Goal: Information Seeking & Learning: Learn about a topic

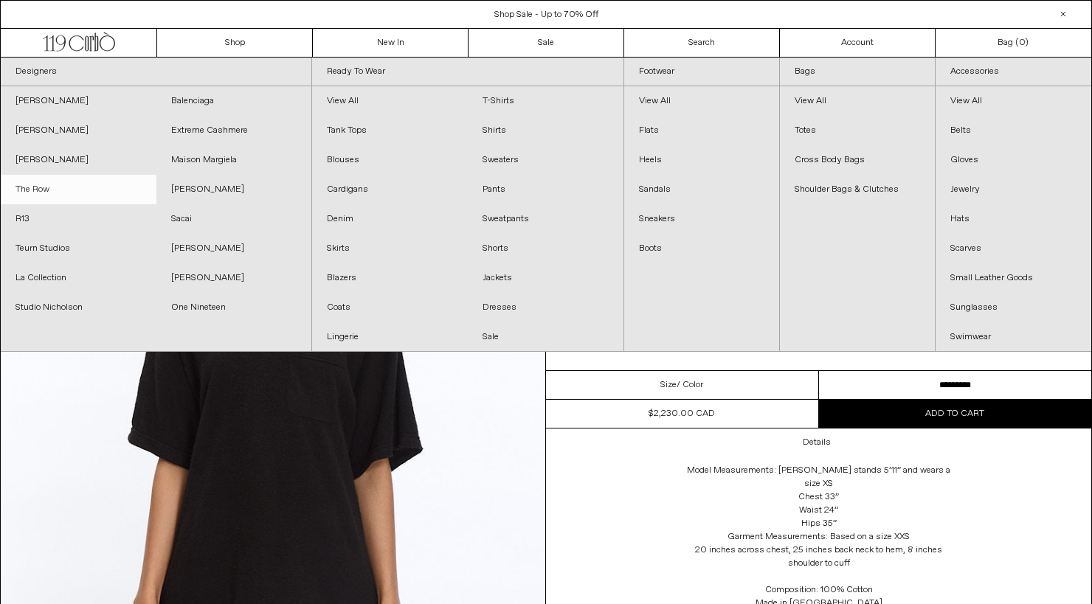
click at [38, 181] on link "The Row" at bounding box center [79, 190] width 156 height 30
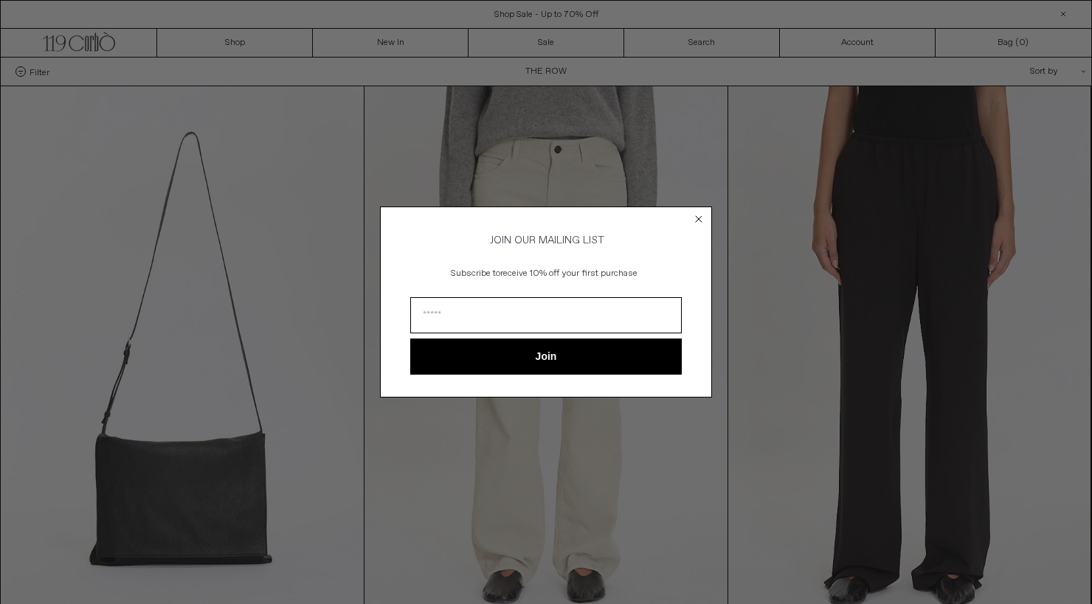
click at [703, 214] on circle "Close dialog" at bounding box center [699, 219] width 14 height 14
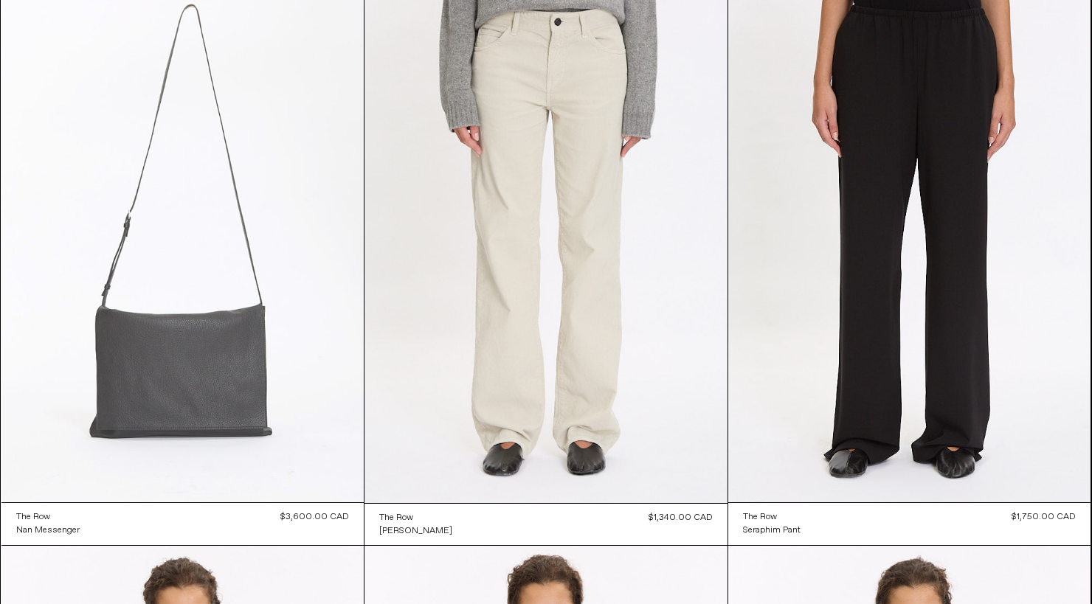
scroll to position [129, 0]
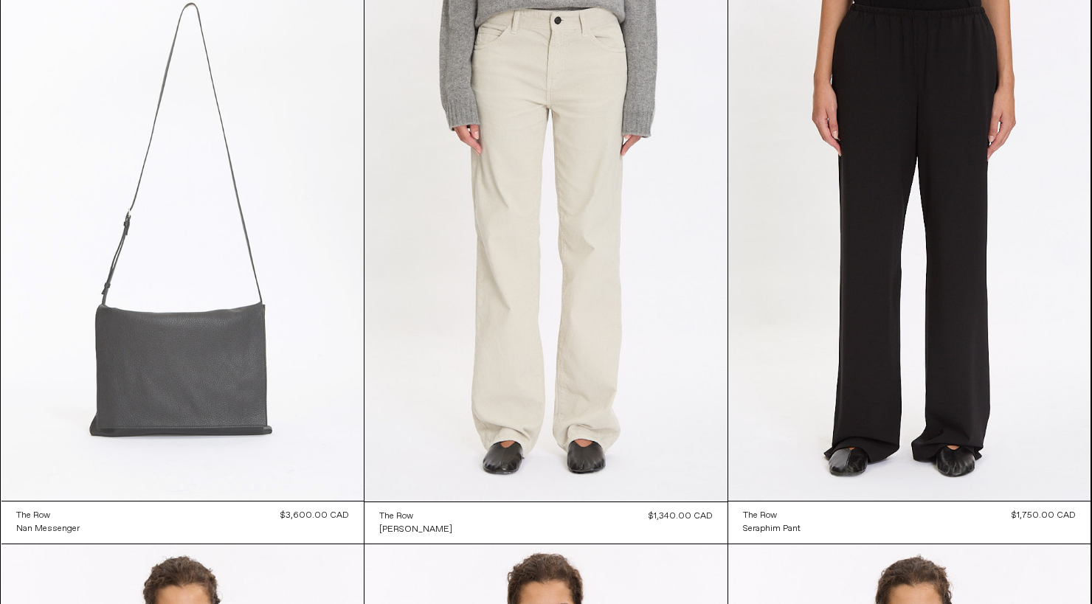
click at [173, 462] on at bounding box center [182, 229] width 363 height 544
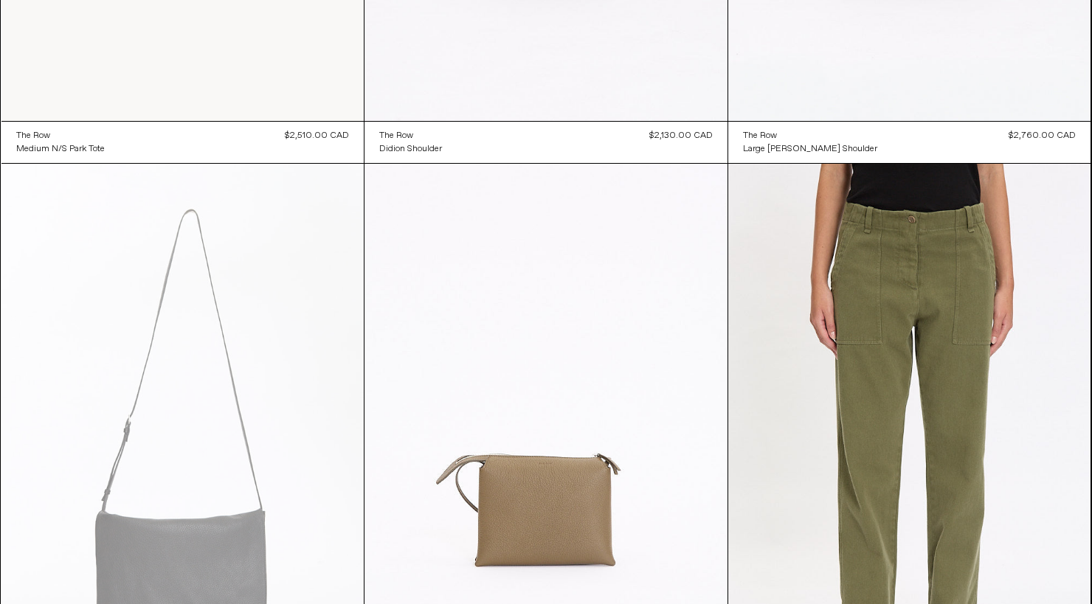
scroll to position [2559, 0]
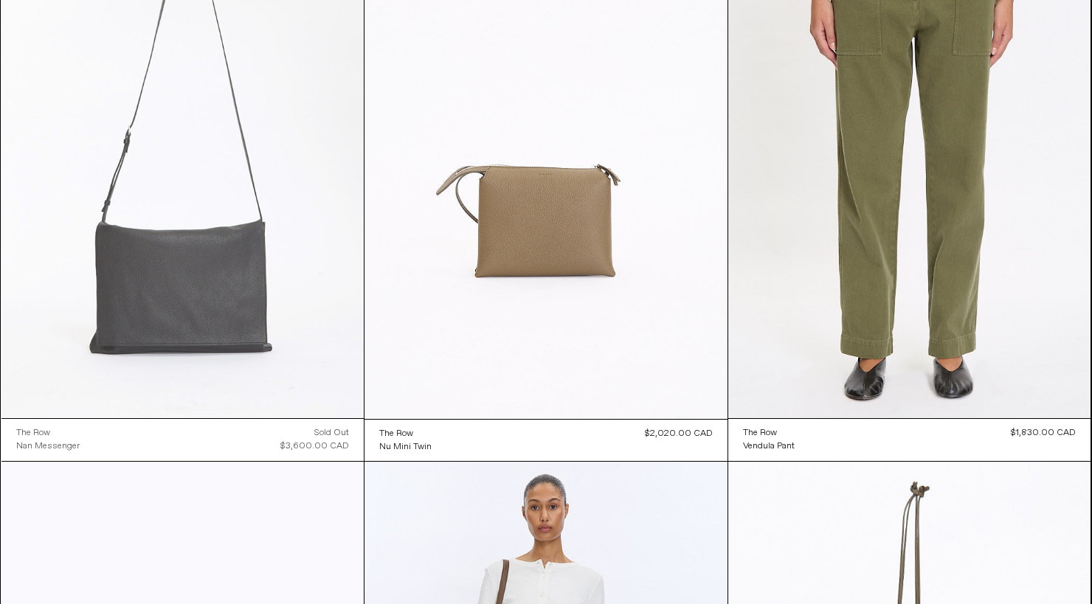
click at [210, 320] on at bounding box center [182, 147] width 363 height 544
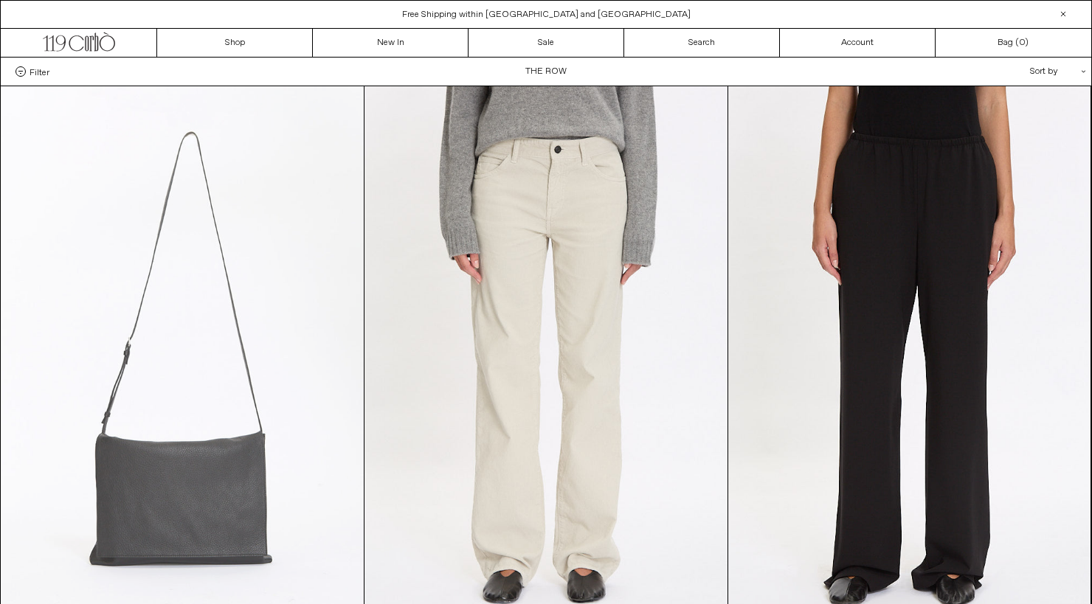
scroll to position [0, 0]
click at [212, 450] on at bounding box center [182, 358] width 363 height 544
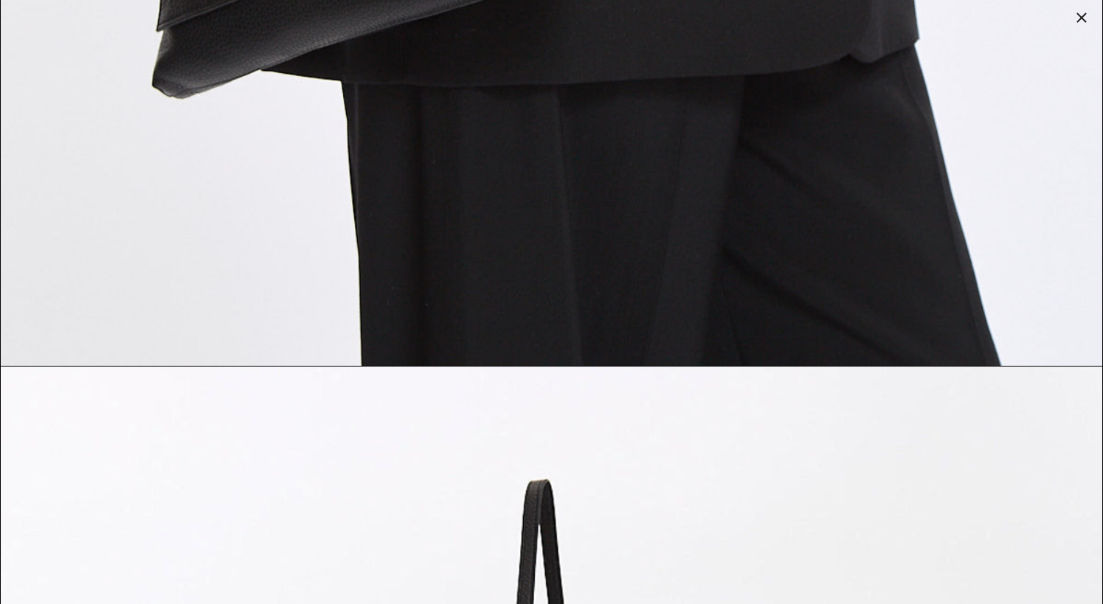
scroll to position [2297, 0]
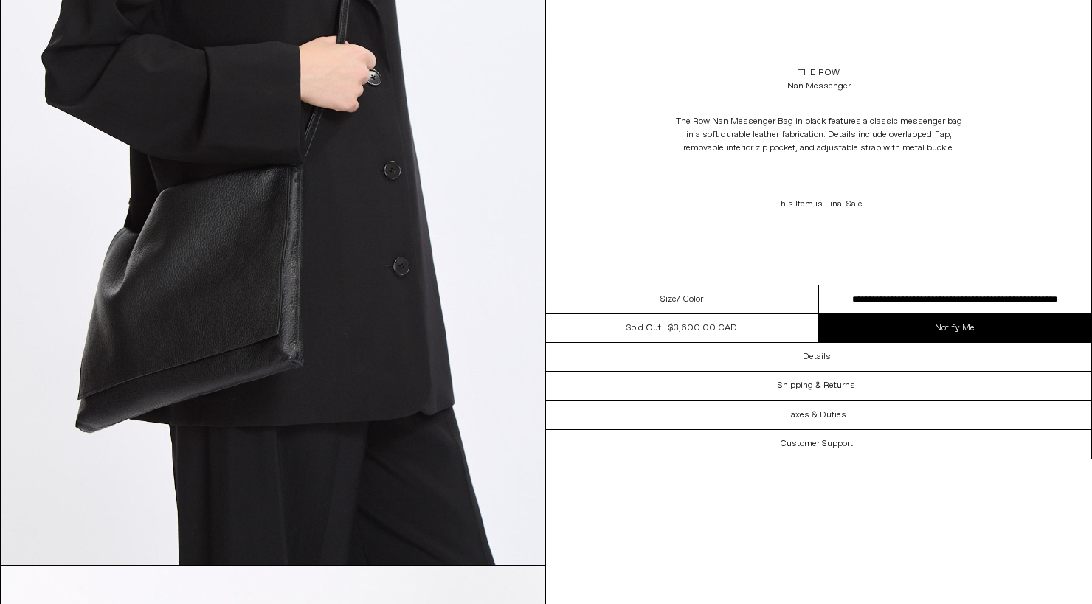
scroll to position [893, 0]
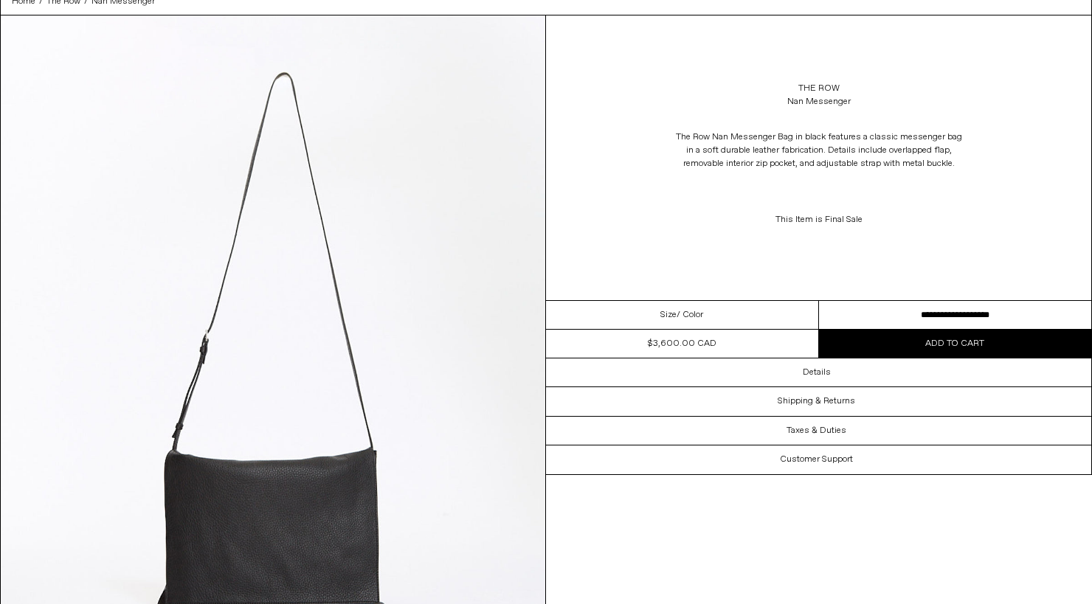
scroll to position [71, 0]
